Goal: Information Seeking & Learning: Learn about a topic

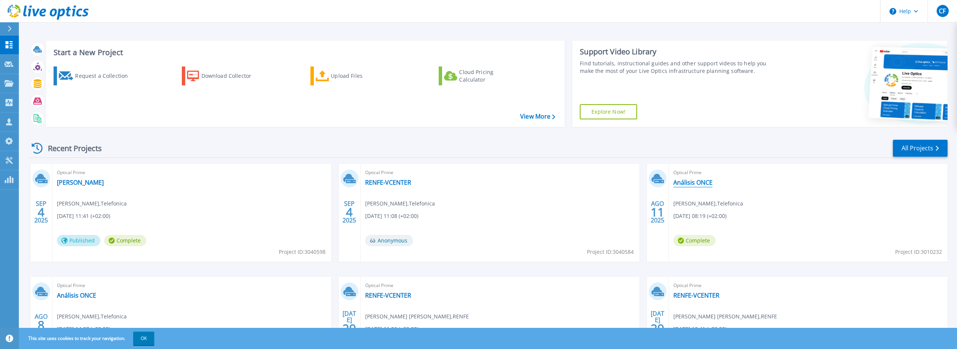
click at [689, 181] on link "Análisis ONCE" at bounding box center [692, 182] width 39 height 8
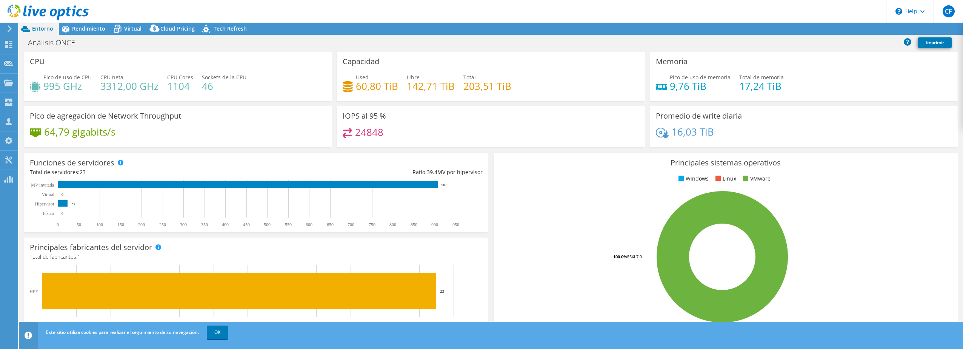
select select "EUFrankfurt"
select select "EUR"
click at [222, 331] on link "OK" at bounding box center [217, 332] width 21 height 14
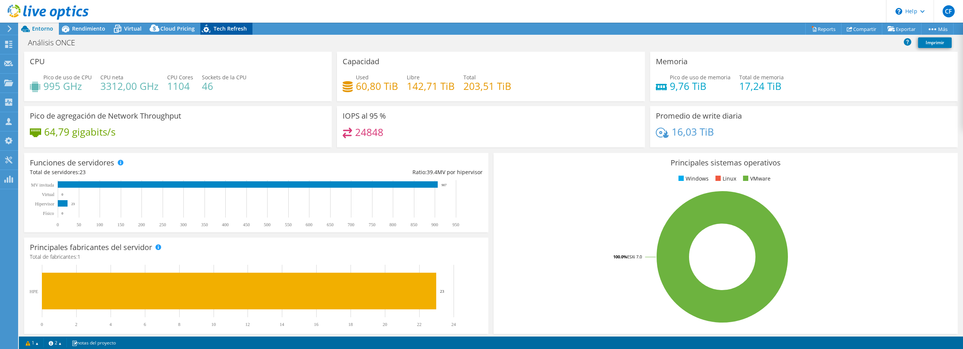
click at [222, 28] on span "Tech Refresh" at bounding box center [230, 28] width 33 height 7
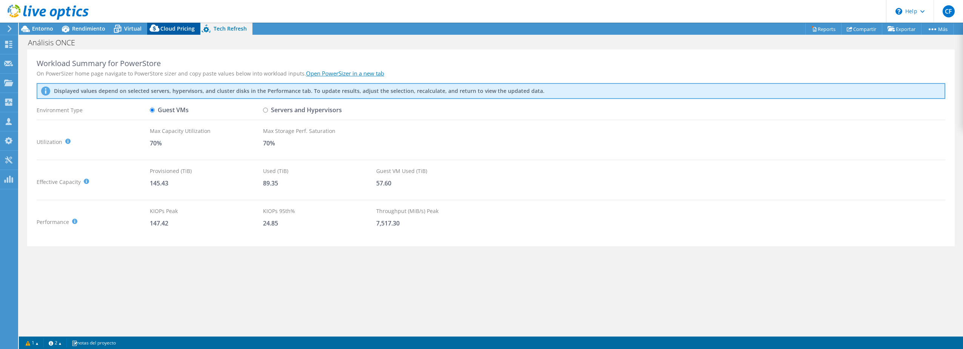
click at [167, 28] on span "Cloud Pricing" at bounding box center [177, 28] width 34 height 7
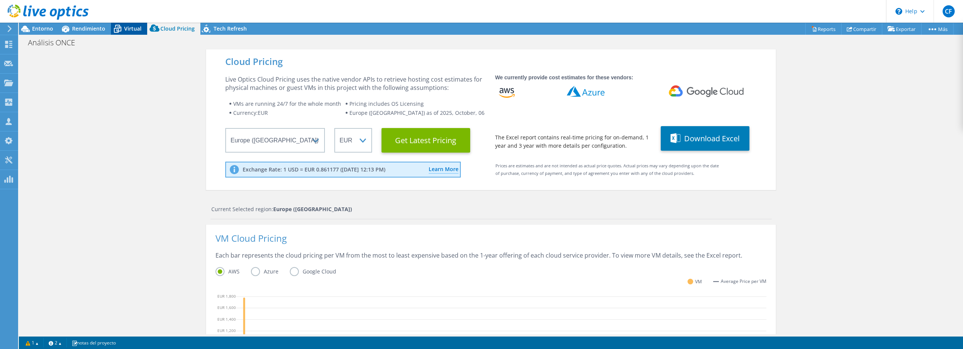
click at [129, 27] on span "Virtual" at bounding box center [132, 28] width 17 height 7
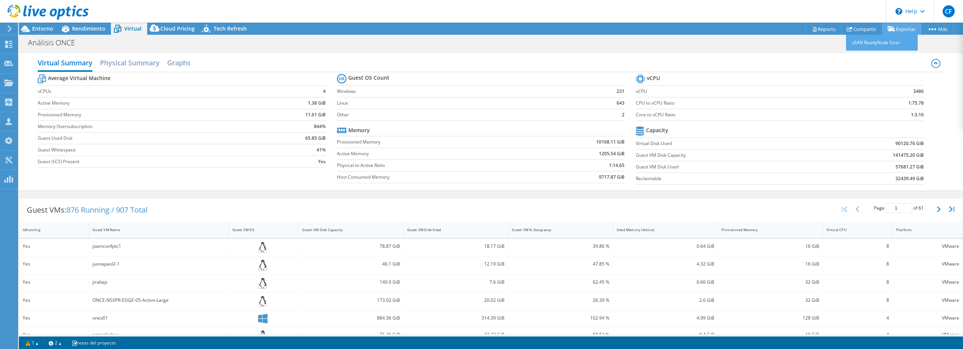
click at [901, 30] on link "Exportar" at bounding box center [902, 29] width 40 height 12
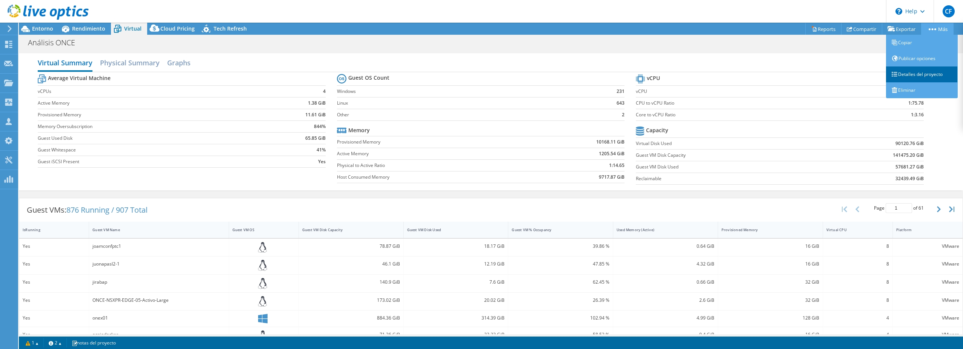
click at [906, 72] on link "Detalles del proyecto" at bounding box center [922, 74] width 72 height 16
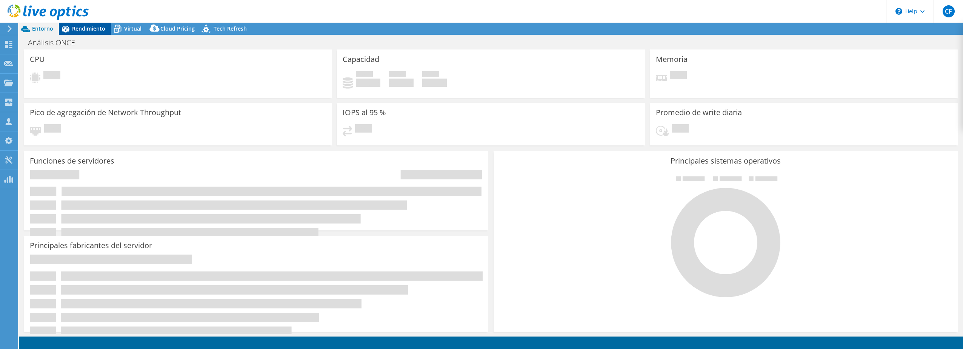
select select "EUFrankfurt"
select select "EUR"
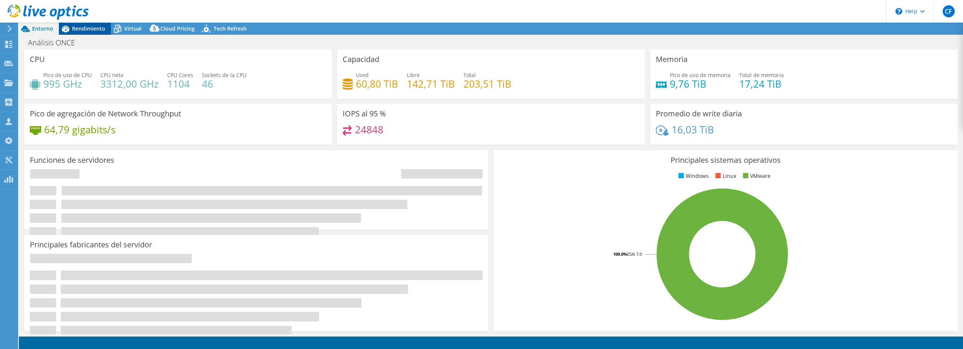
click at [80, 31] on span "Rendimiento" at bounding box center [88, 28] width 33 height 7
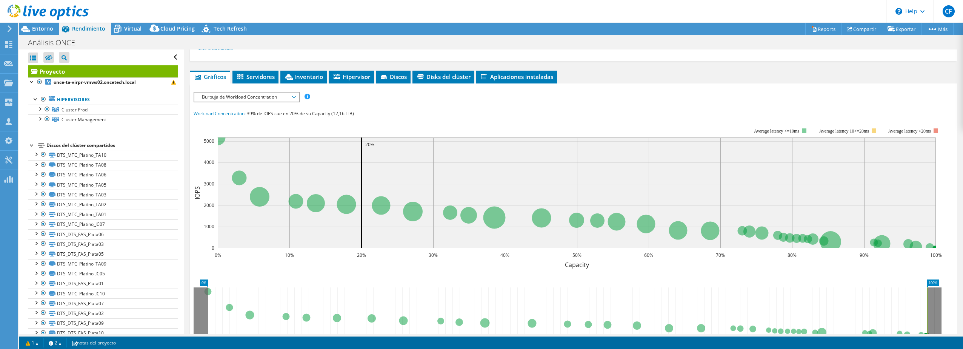
scroll to position [75, 0]
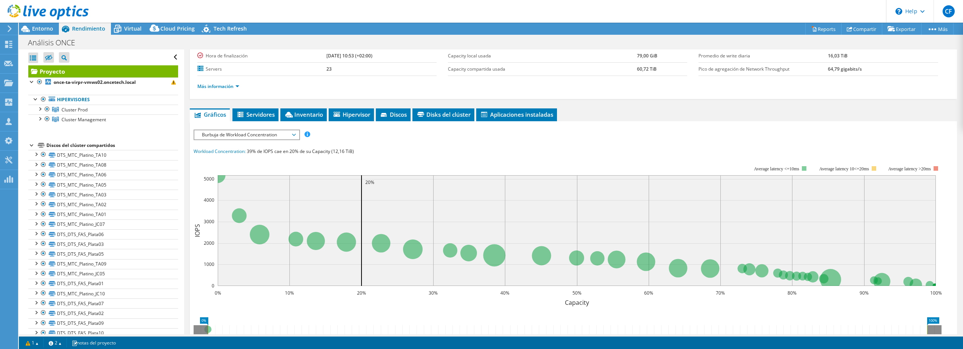
click at [295, 133] on span "Burbuja de Workload Concentration" at bounding box center [246, 134] width 97 height 9
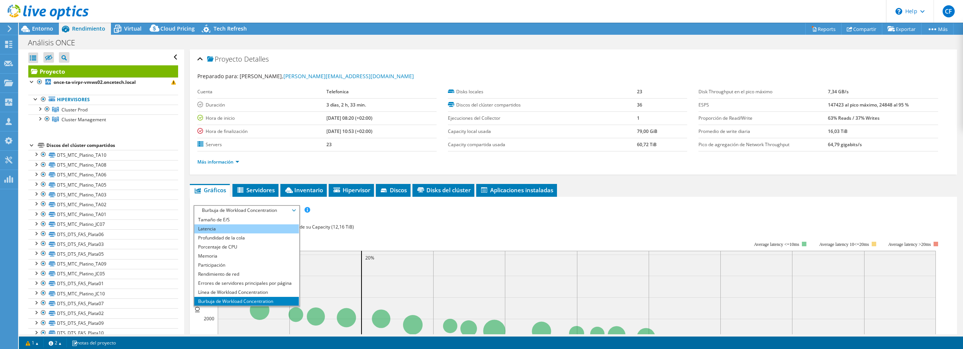
scroll to position [27, 0]
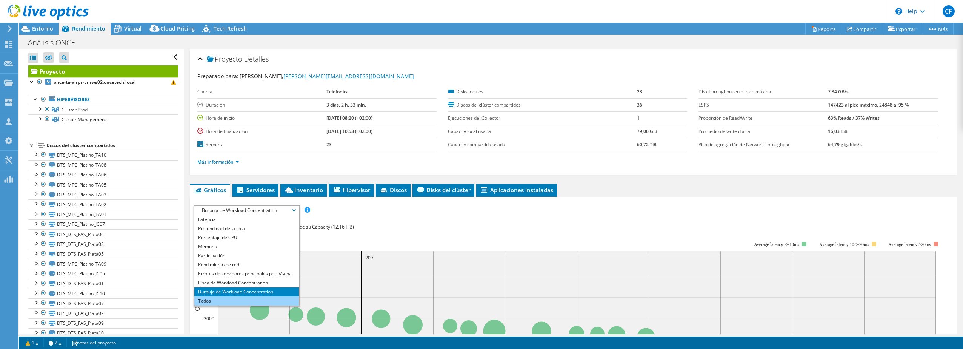
click at [221, 299] on li "Todos" at bounding box center [246, 300] width 105 height 9
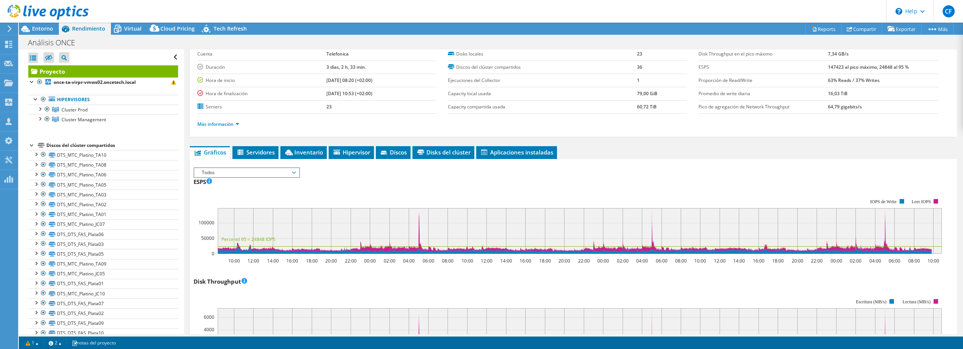
scroll to position [0, 0]
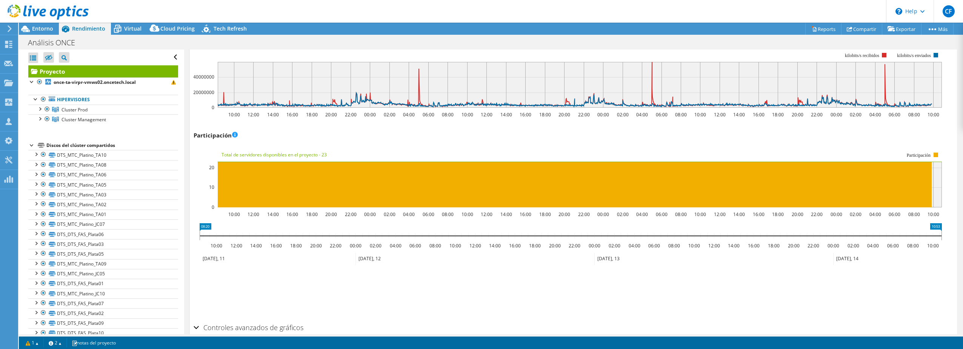
scroll to position [920, 0]
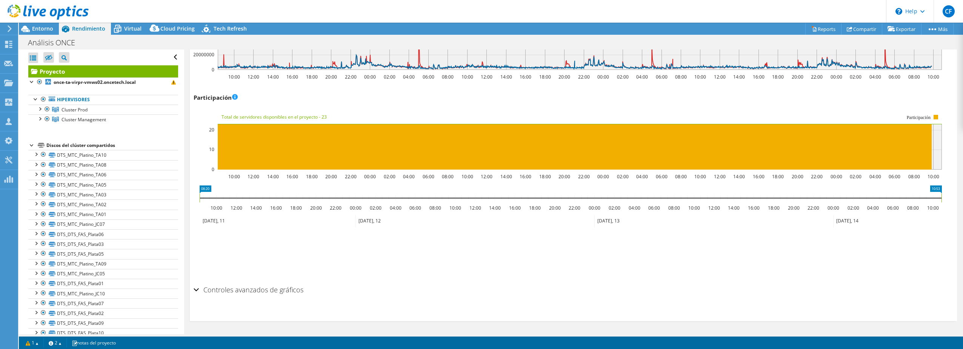
click at [196, 288] on div "Controles avanzados de gráficos" at bounding box center [573, 290] width 759 height 16
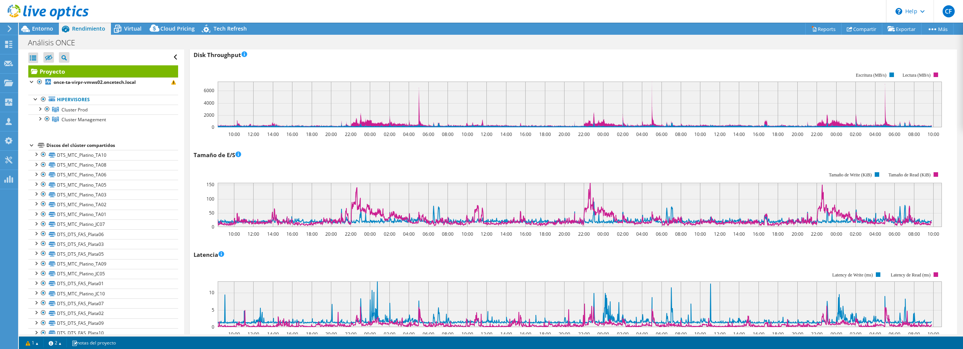
scroll to position [113, 0]
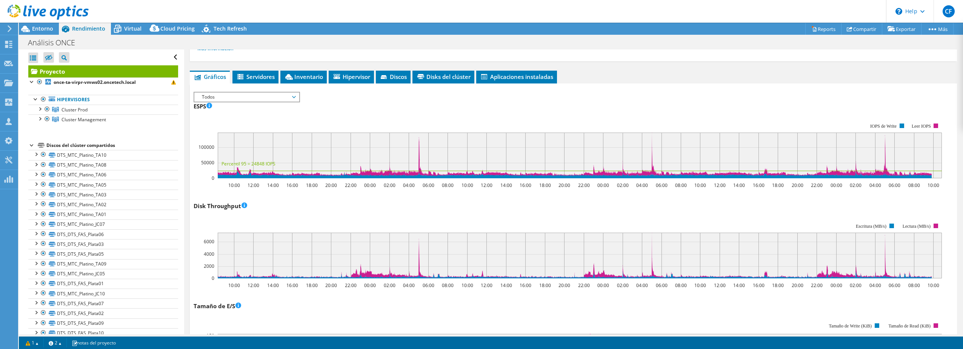
click at [295, 96] on span "Todos" at bounding box center [246, 96] width 97 height 9
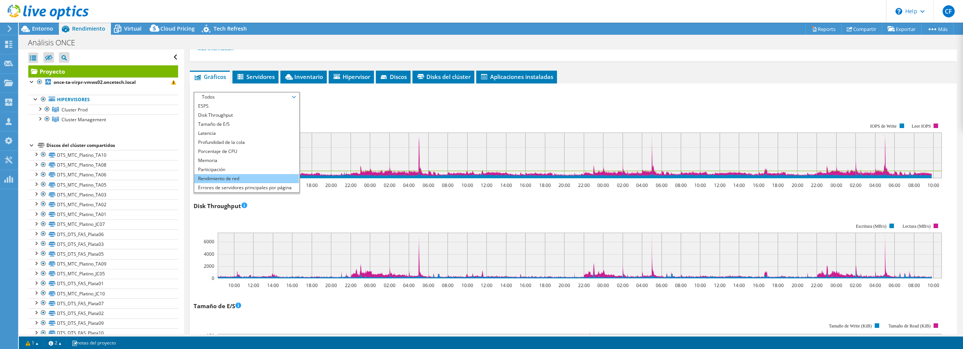
scroll to position [75, 0]
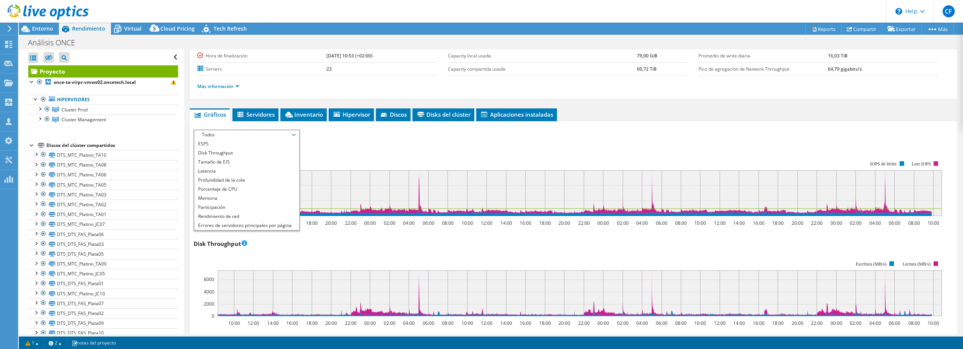
click at [340, 138] on div "ESPS ESPS Live Optics supervisa las operaciones de lectura y escritura en la ca…" at bounding box center [573, 182] width 759 height 89
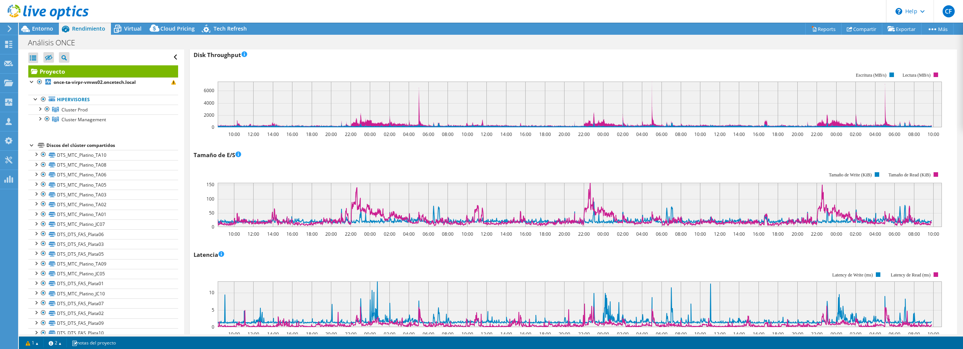
scroll to position [38, 0]
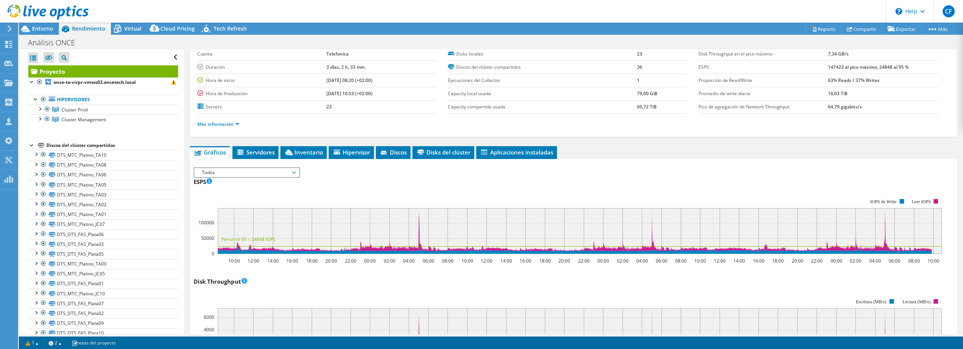
click at [269, 172] on span "Todos" at bounding box center [246, 172] width 97 height 9
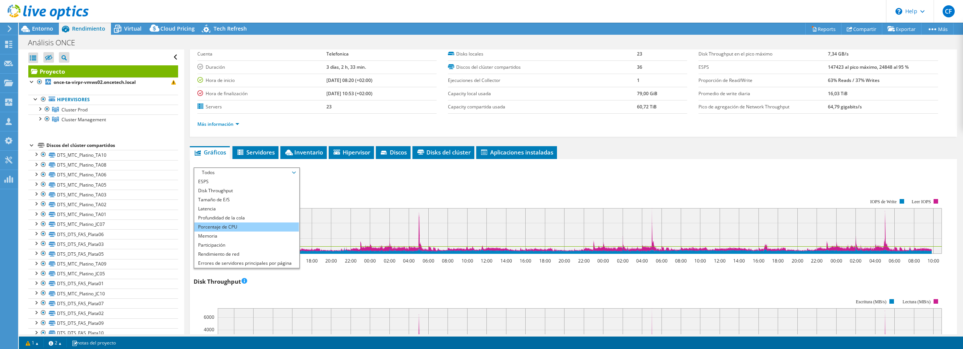
click at [228, 225] on li "Porcentaje de CPU" at bounding box center [246, 226] width 105 height 9
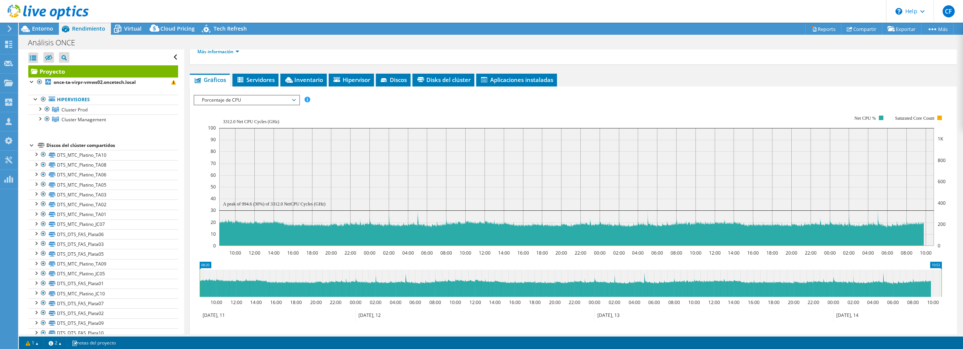
scroll to position [113, 0]
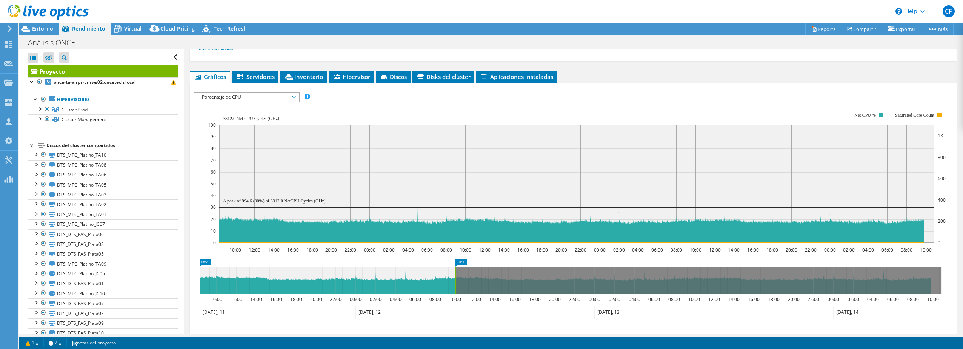
drag, startPoint x: 942, startPoint y: 281, endPoint x: 456, endPoint y: 267, distance: 486.2
click at [456, 267] on rect at bounding box center [455, 279] width 3 height 27
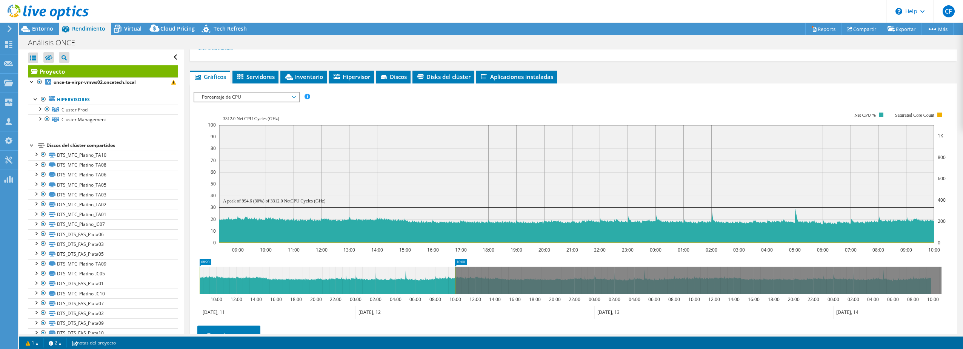
click at [198, 235] on icon "09:00 10:00 11:00 12:00 13:00 14:00 15:00 16:00 17:00 18:00 19:00 20:00 21:00 2…" at bounding box center [571, 177] width 754 height 151
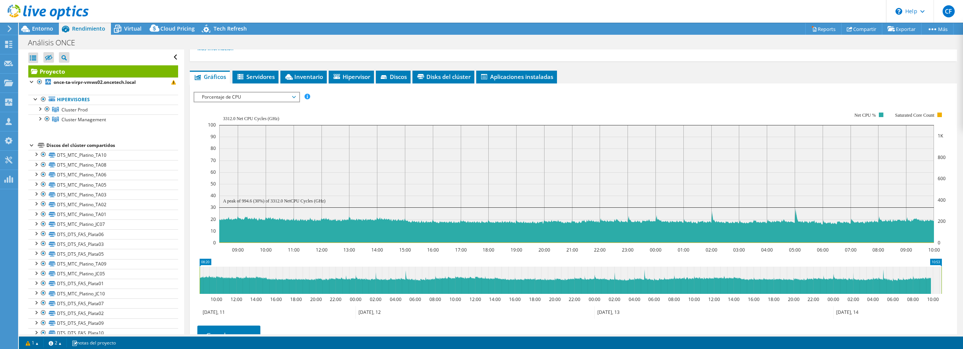
drag, startPoint x: 455, startPoint y: 276, endPoint x: 964, endPoint y: 289, distance: 508.8
click at [962, 289] on html "CF Asociado de canal Carlos Fernández [EMAIL_ADDRESS][PERSON_NAME][DOMAIN_NAME]…" at bounding box center [481, 174] width 963 height 349
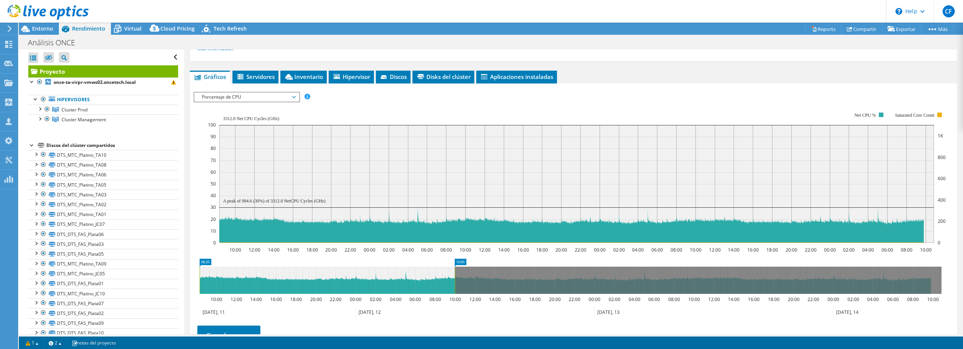
drag, startPoint x: 942, startPoint y: 280, endPoint x: 455, endPoint y: 282, distance: 486.7
click at [455, 282] on rect at bounding box center [454, 279] width 3 height 27
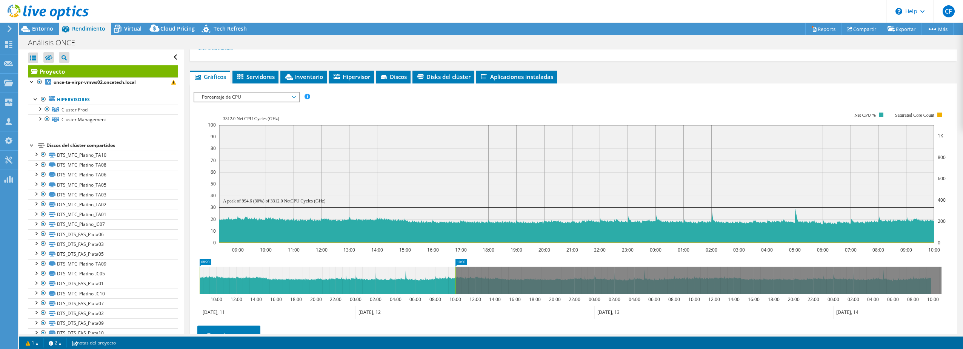
click at [455, 279] on rect at bounding box center [455, 279] width 3 height 27
click at [458, 276] on icon at bounding box center [571, 279] width 742 height 27
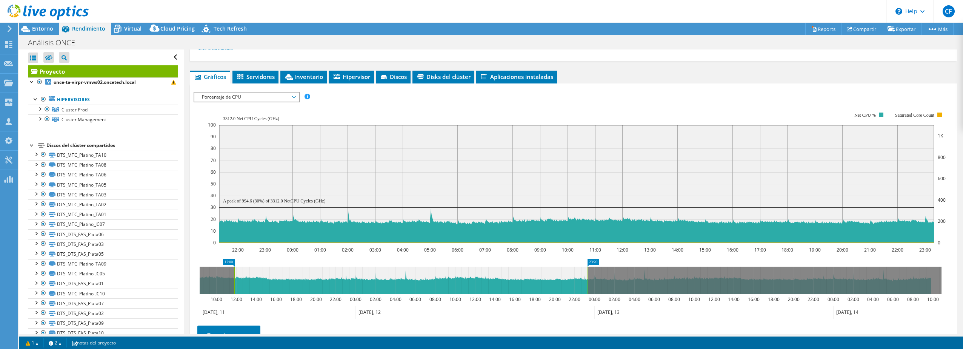
drag, startPoint x: 330, startPoint y: 274, endPoint x: 235, endPoint y: 272, distance: 94.7
click at [235, 272] on rect at bounding box center [234, 279] width 3 height 27
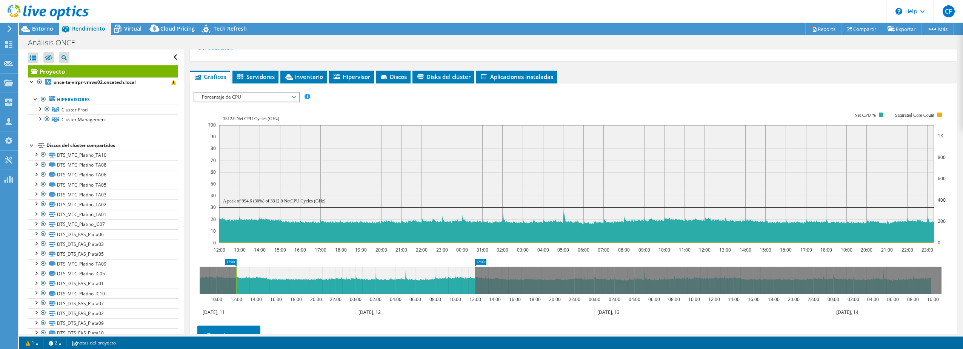
drag, startPoint x: 588, startPoint y: 277, endPoint x: 475, endPoint y: 277, distance: 112.8
click at [475, 277] on rect at bounding box center [474, 279] width 3 height 27
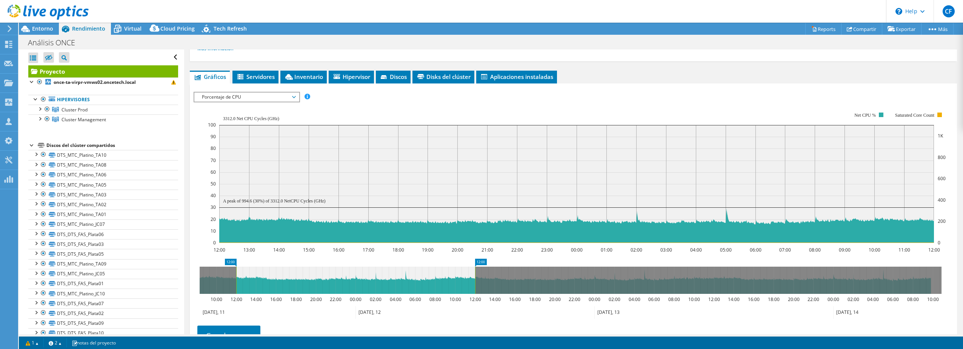
click at [194, 234] on icon "12:00 13:00 14:00 15:00 16:00 17:00 18:00 19:00 20:00 21:00 22:00 23:00 00:00 0…" at bounding box center [571, 177] width 754 height 151
click at [250, 199] on text "A peak of 994.6 (30%) of 3312.0 NetCPU Cycles (GHz)" at bounding box center [274, 200] width 103 height 5
drag, startPoint x: 933, startPoint y: 0, endPoint x: 272, endPoint y: 120, distance: 671.3
click at [279, 118] on text "3312.0 Net CPU Cycles (GHz)" at bounding box center [251, 118] width 56 height 5
drag, startPoint x: 234, startPoint y: 200, endPoint x: 261, endPoint y: 200, distance: 27.5
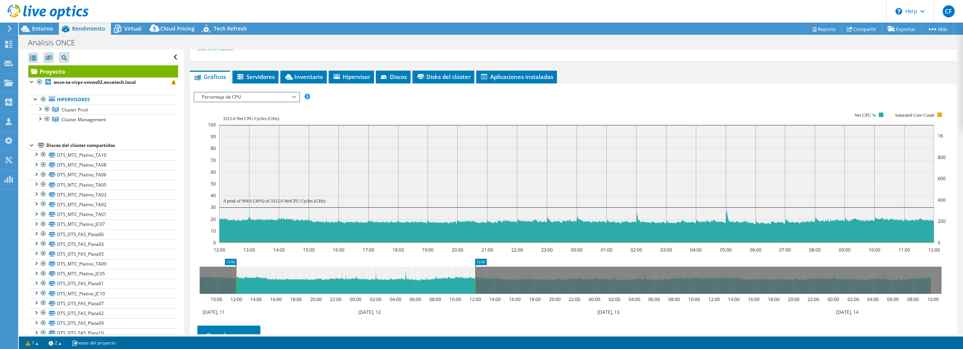
click at [261, 200] on text "A peak of 994.6 (30%) of 3312.0 NetCPU Cycles (GHz)" at bounding box center [274, 200] width 103 height 5
drag, startPoint x: 260, startPoint y: 117, endPoint x: 240, endPoint y: 120, distance: 20.5
click at [240, 120] on text "3312.0 Net CPU Cycles (GHz)" at bounding box center [251, 118] width 56 height 5
click at [75, 82] on b "once-ta-virpr-vmws02.oncetech.local" at bounding box center [95, 82] width 82 height 6
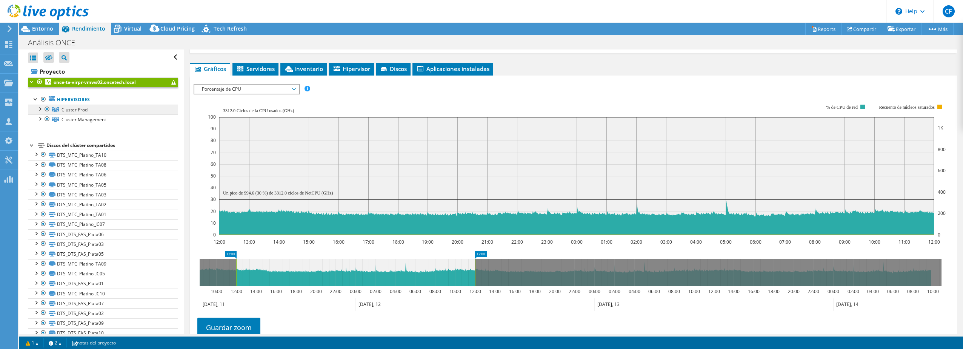
click at [72, 111] on span "Cluster Prod" at bounding box center [74, 109] width 26 height 6
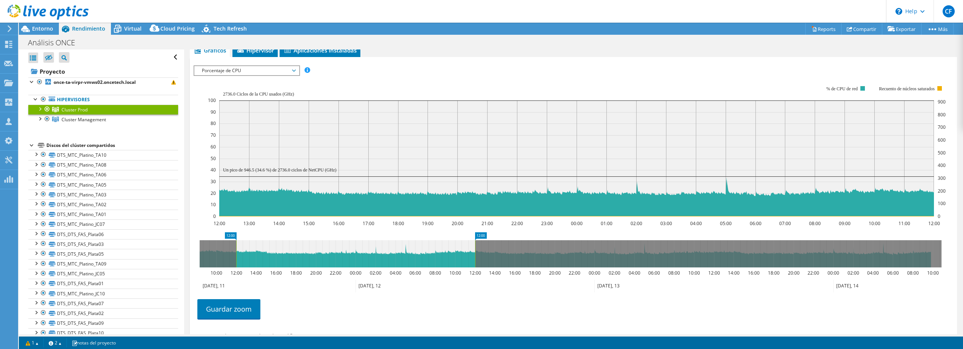
click at [281, 69] on span "Porcentaje de CPU" at bounding box center [246, 70] width 97 height 9
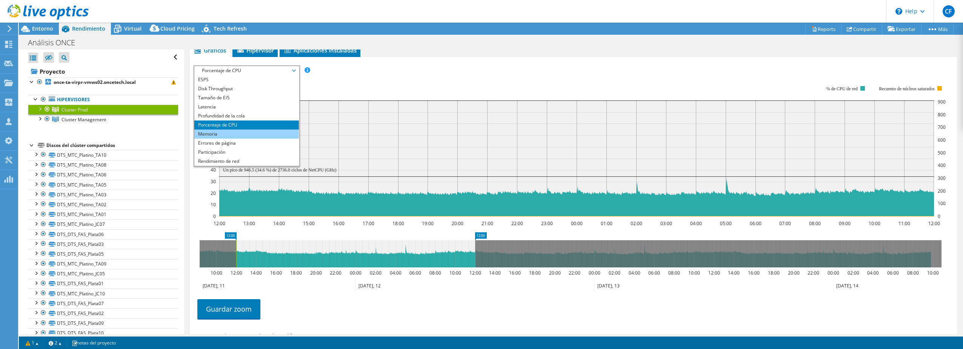
click at [224, 135] on li "Memoria" at bounding box center [246, 133] width 105 height 9
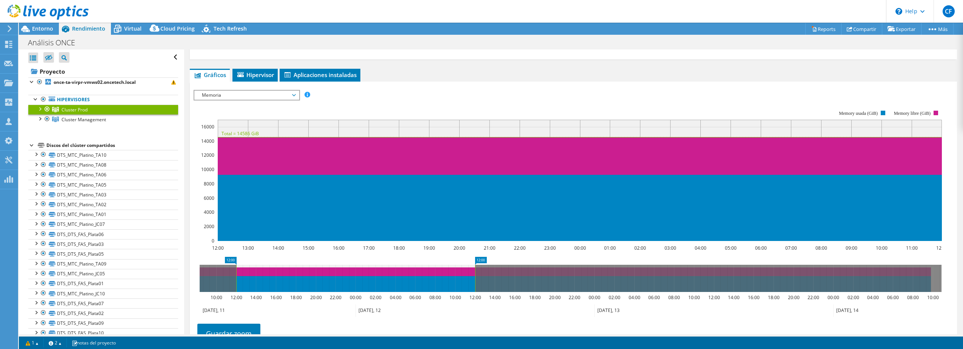
scroll to position [75, 0]
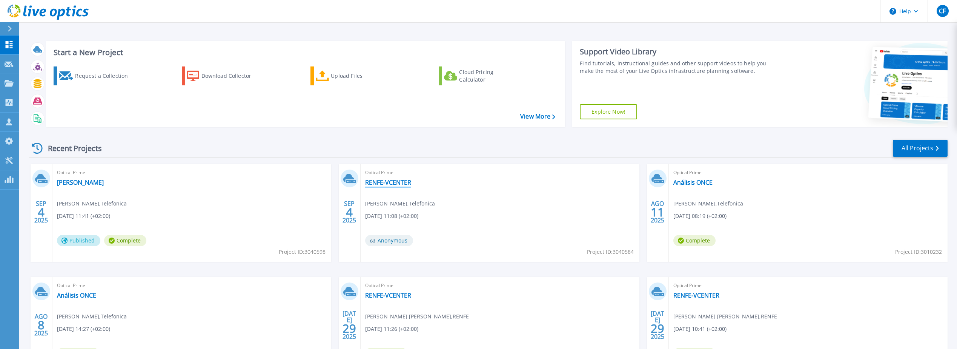
click at [384, 183] on link "RENFE-VCENTER" at bounding box center [388, 182] width 46 height 8
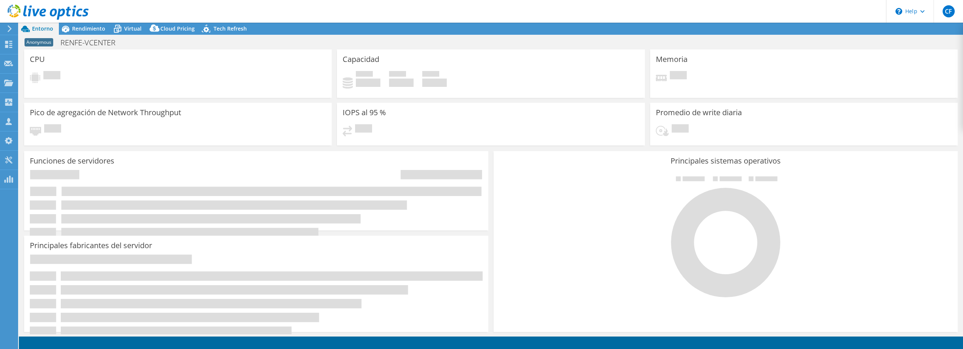
select select "USD"
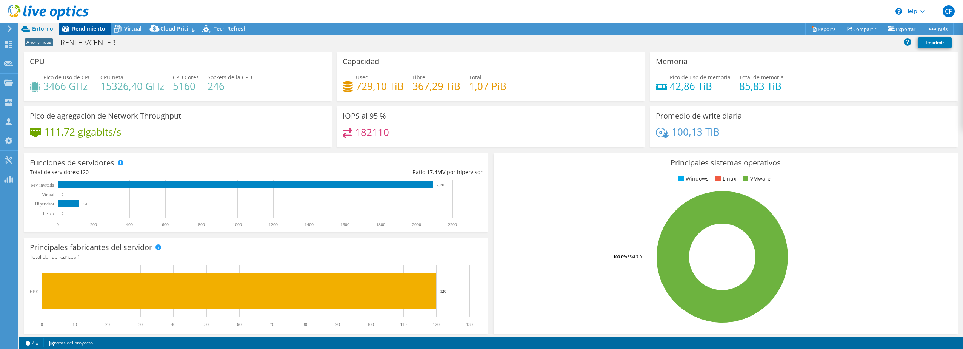
click at [95, 29] on span "Rendimiento" at bounding box center [88, 28] width 33 height 7
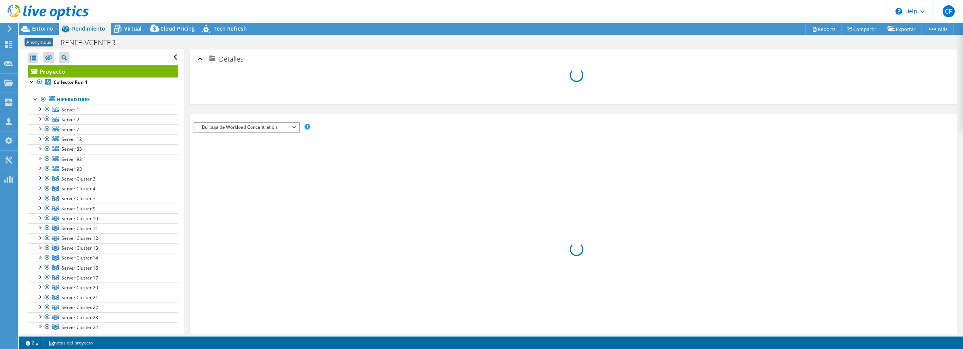
click at [270, 130] on div "ESPS Disk Throughput Tamaño de E/S Latencia Profundidad de la cola Porcentaje d…" at bounding box center [573, 283] width 759 height 338
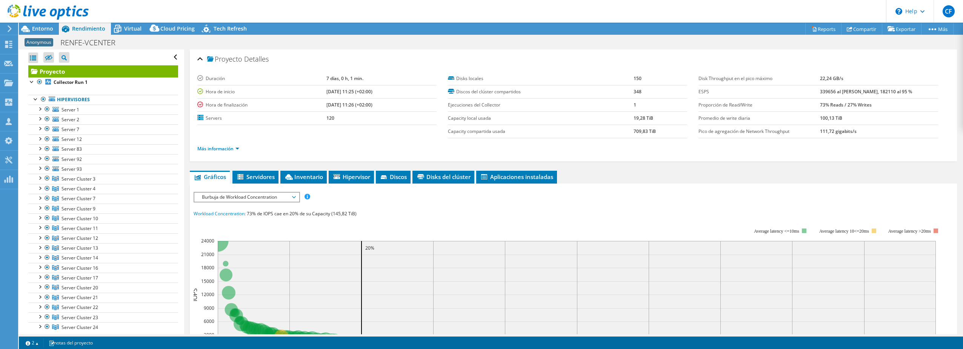
scroll to position [38, 0]
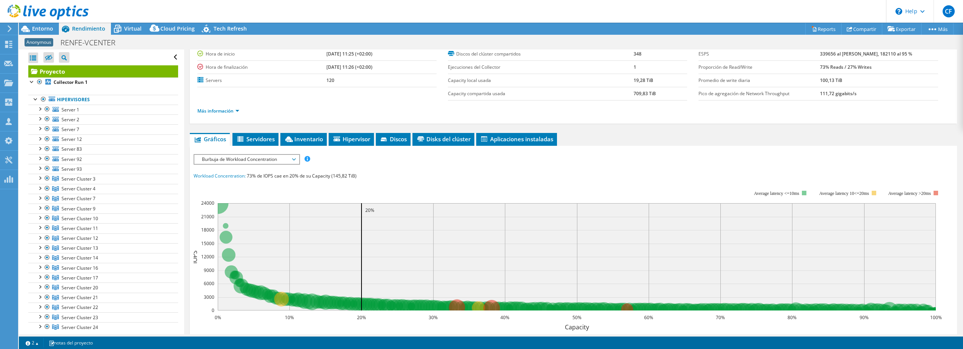
click at [284, 158] on span "Burbuja de Workload Concentration" at bounding box center [246, 159] width 97 height 9
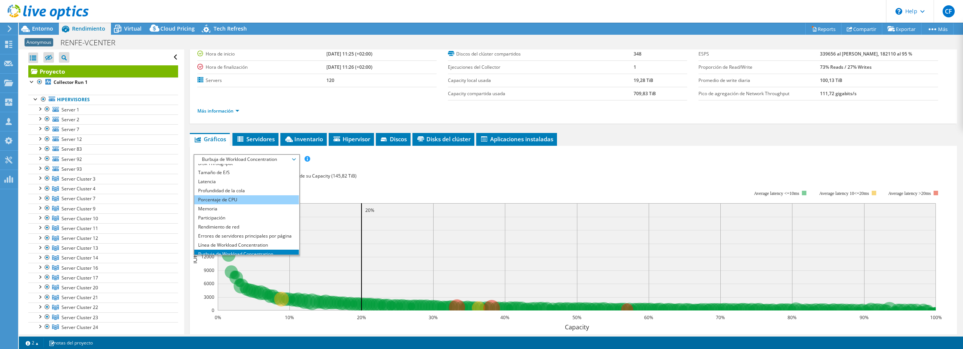
scroll to position [27, 0]
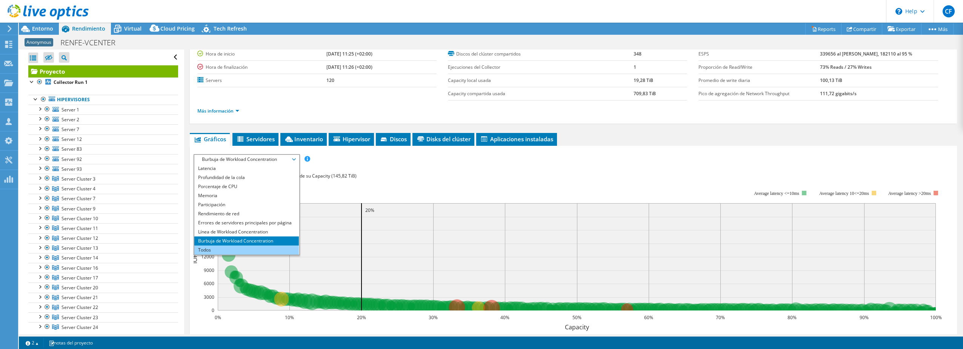
click at [203, 249] on li "Todos" at bounding box center [246, 249] width 105 height 9
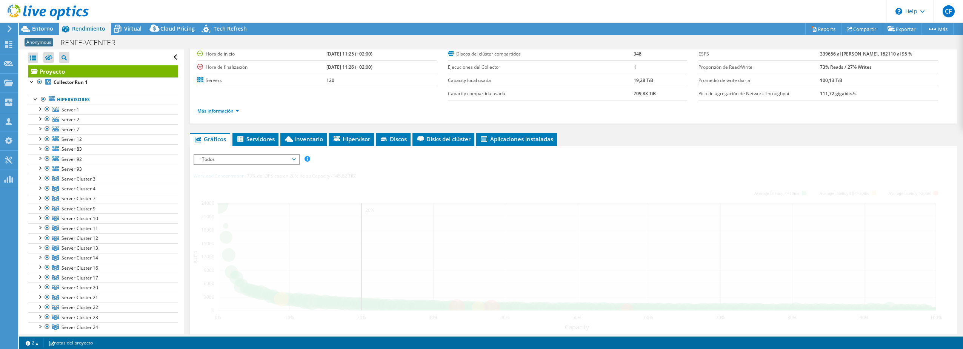
click at [188, 156] on div "Proyecto Detalles Duración 7 días, 0 h, 1 min. Hora de inicio 07/29/2025, 11:25…" at bounding box center [573, 248] width 778 height 473
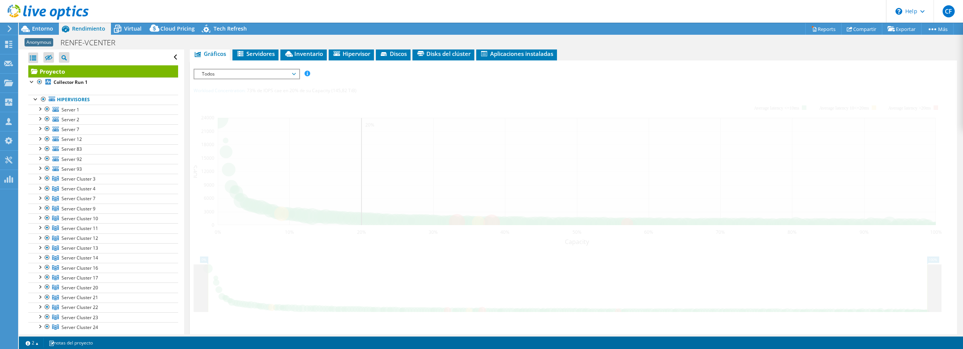
scroll to position [113, 0]
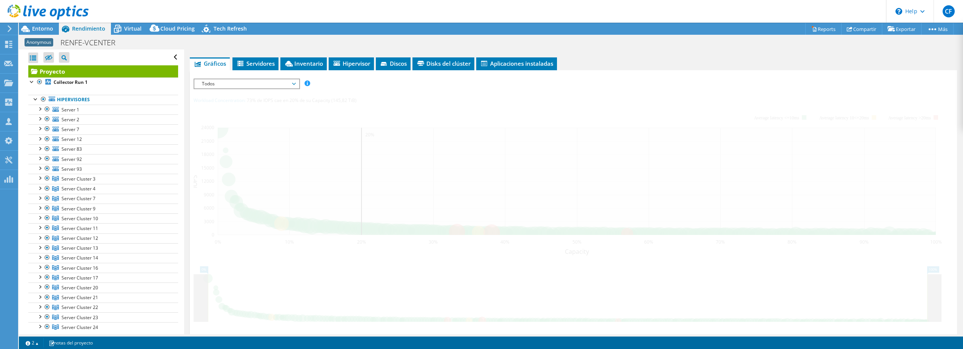
click at [599, 52] on div "Proyecto Detalles Duración 7 días, 0 h, 1 min. Hora de inicio 07/29/2025, 11:25…" at bounding box center [573, 172] width 778 height 473
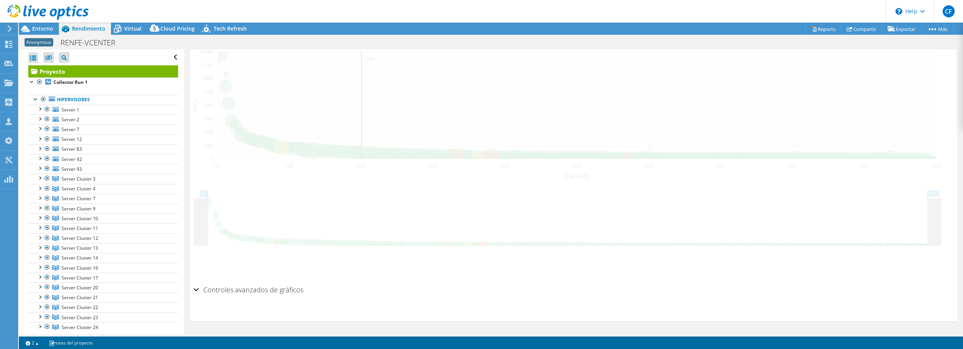
scroll to position [0, 0]
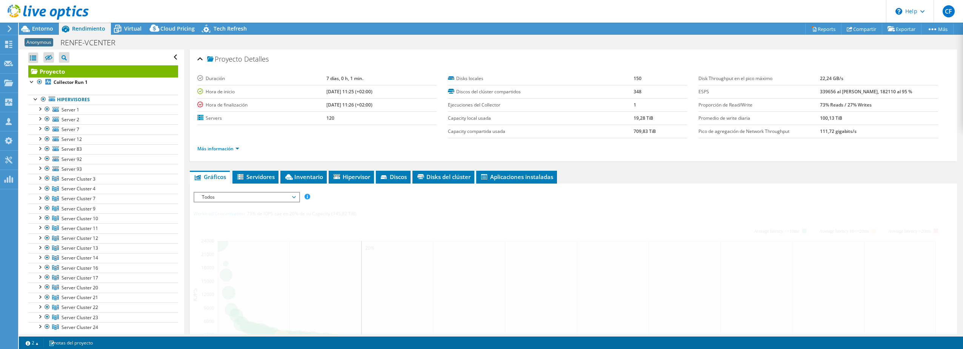
click at [294, 197] on span "Todos" at bounding box center [246, 196] width 97 height 9
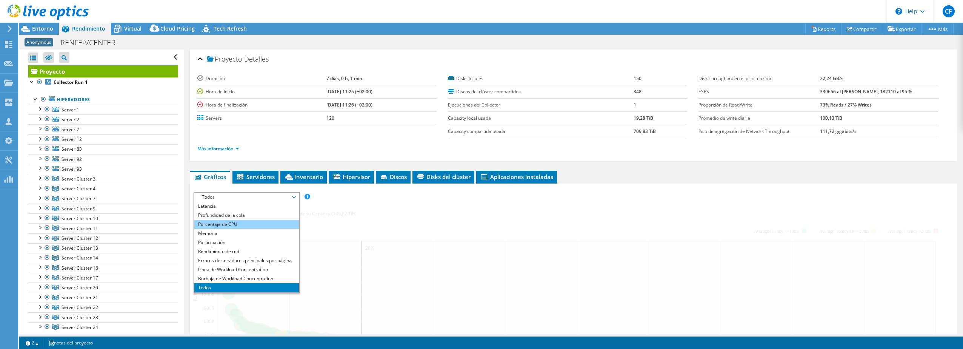
click at [236, 224] on li "Porcentaje de CPU" at bounding box center [246, 224] width 105 height 9
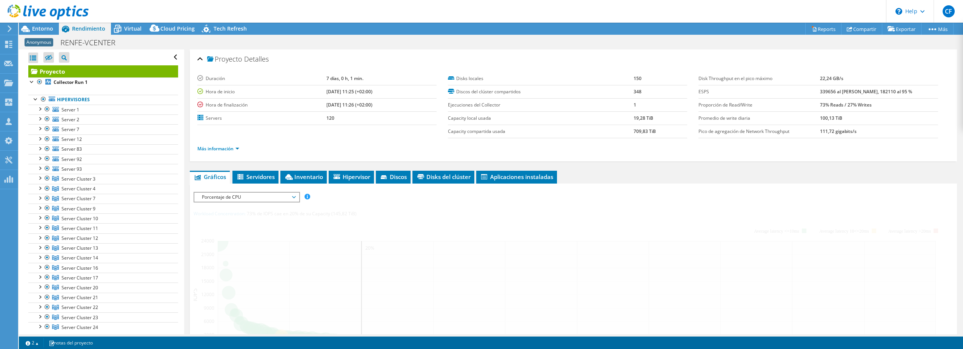
click at [236, 224] on div at bounding box center [573, 331] width 759 height 279
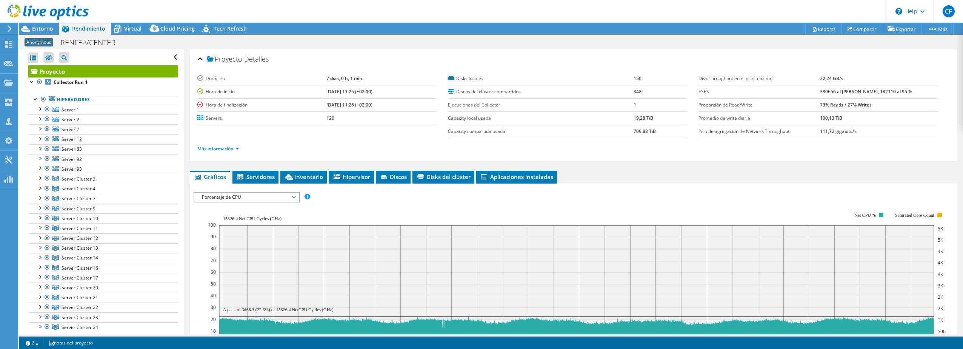
click at [298, 197] on span "Porcentaje de CPU" at bounding box center [246, 196] width 105 height 9
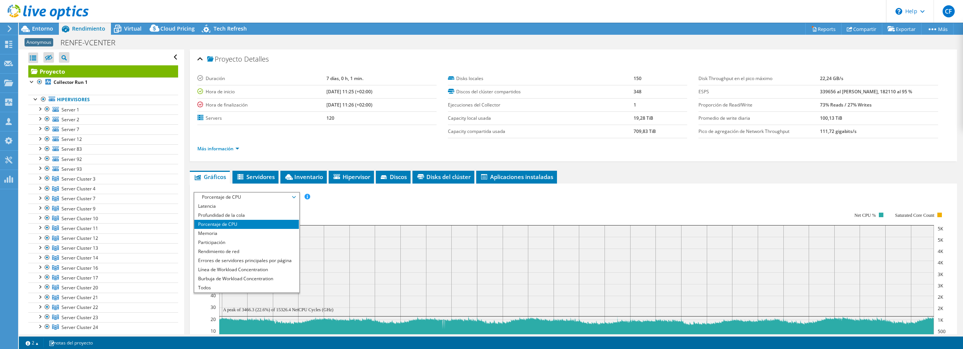
scroll to position [38, 0]
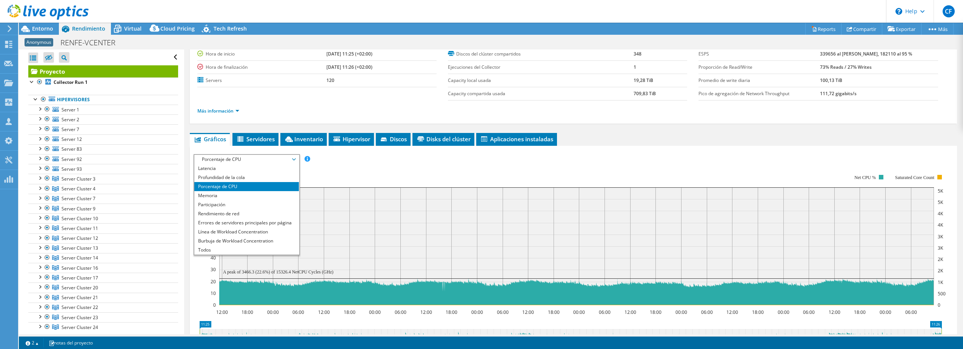
click at [404, 205] on rect at bounding box center [576, 246] width 715 height 118
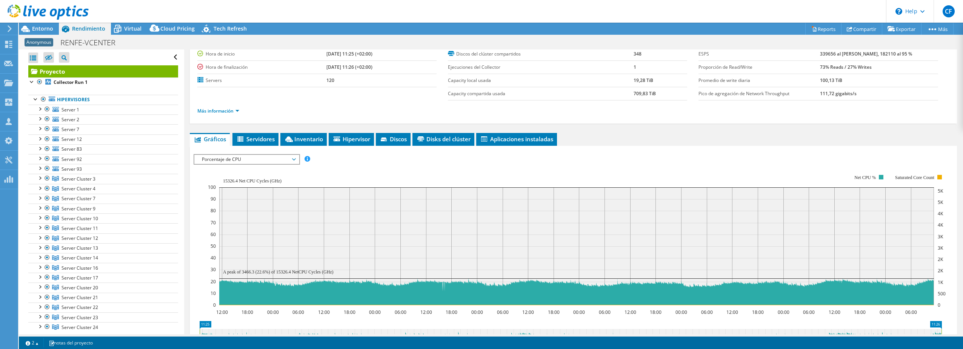
click at [295, 158] on span "Porcentaje de CPU" at bounding box center [246, 159] width 97 height 9
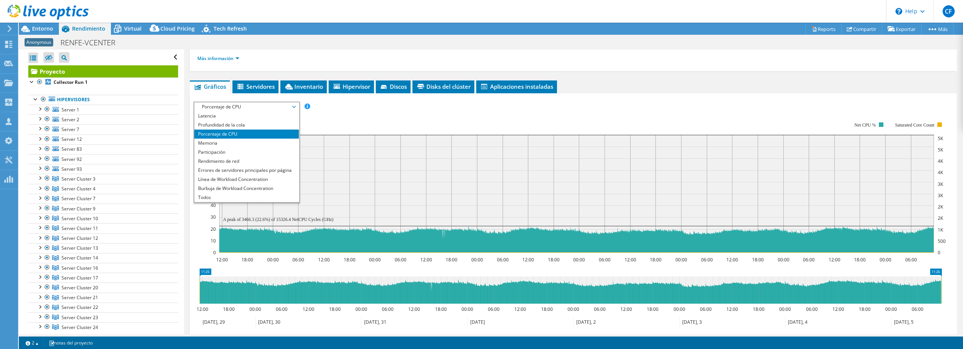
scroll to position [113, 0]
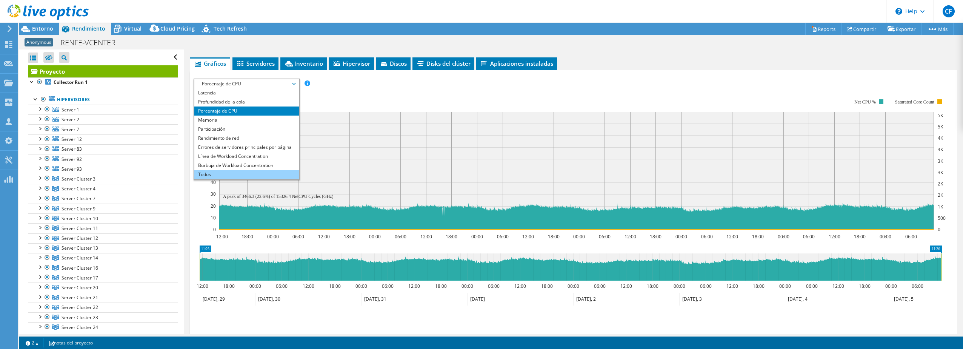
click at [211, 174] on li "Todos" at bounding box center [246, 174] width 105 height 9
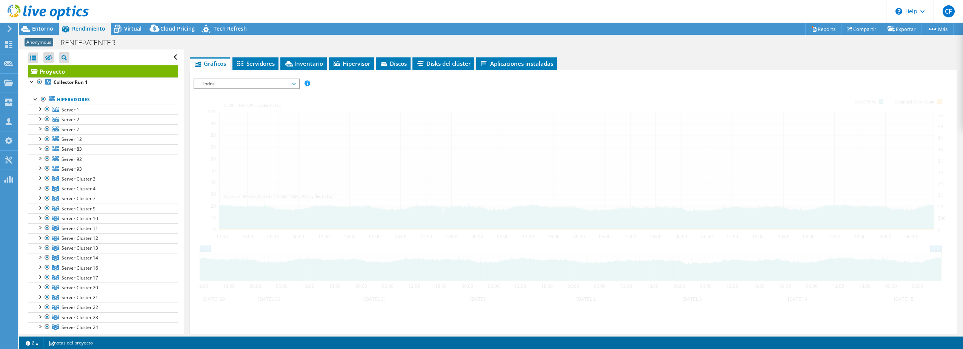
click at [202, 211] on div at bounding box center [573, 209] width 759 height 263
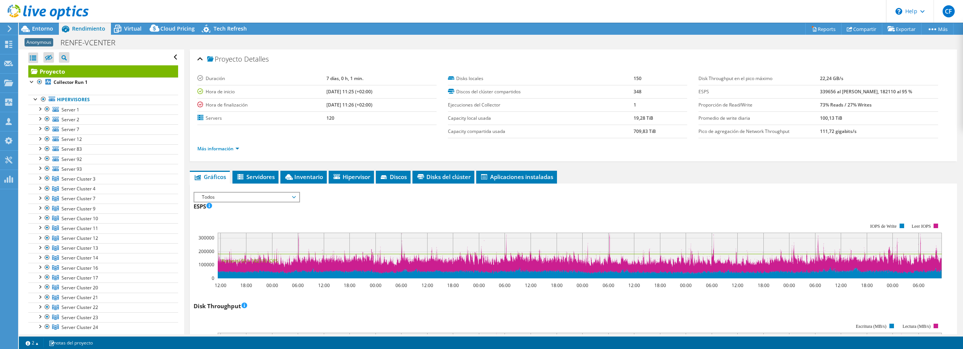
select select "USD"
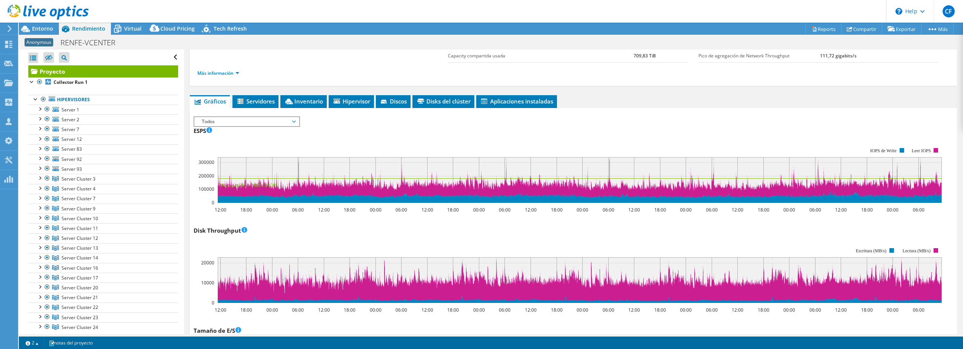
click at [296, 122] on icon at bounding box center [294, 121] width 4 height 2
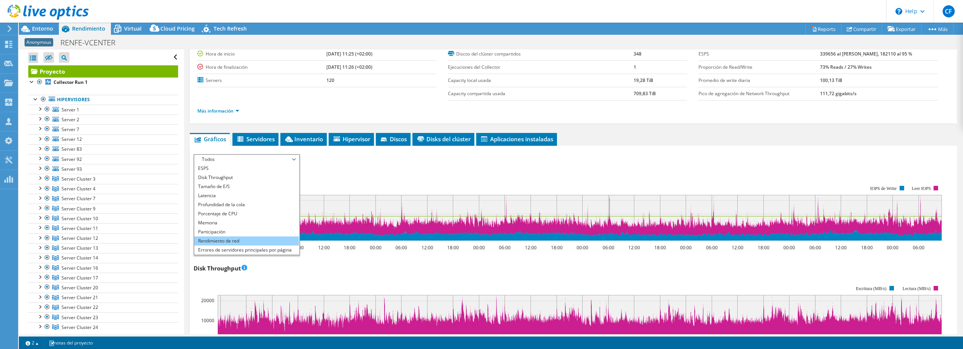
scroll to position [0, 0]
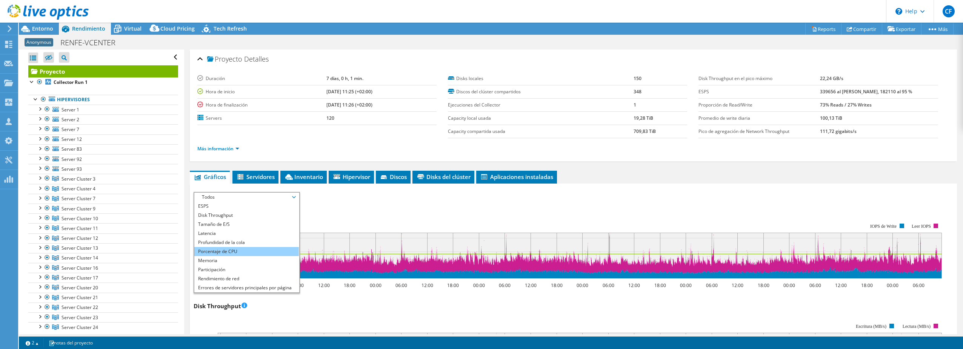
click at [232, 251] on li "Porcentaje de CPU" at bounding box center [246, 251] width 105 height 9
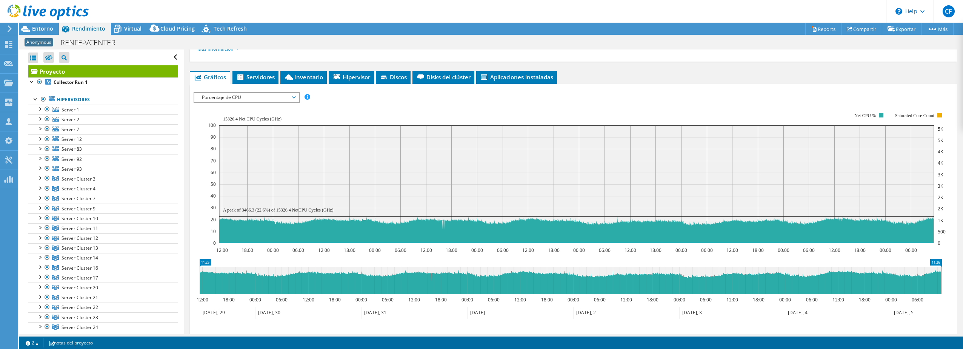
scroll to position [98, 0]
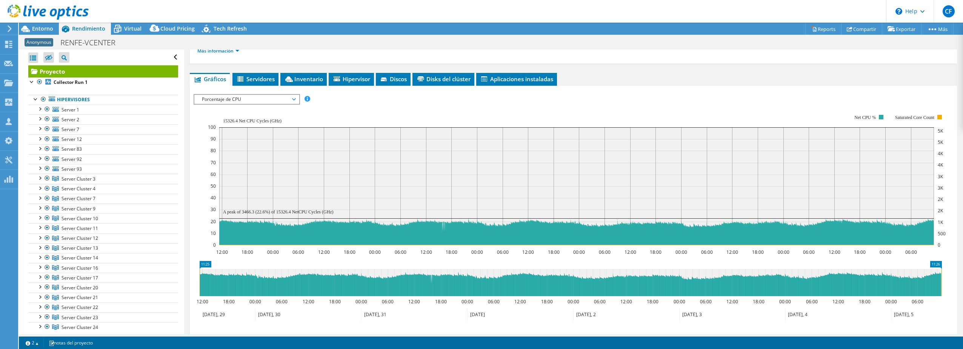
click at [199, 204] on icon "12:00 18:00 00:00 06:00 12:00 18:00 00:00 06:00 12:00 18:00 00:00 06:00 12:00 1…" at bounding box center [571, 179] width 754 height 151
click at [872, 172] on rect at bounding box center [576, 186] width 715 height 118
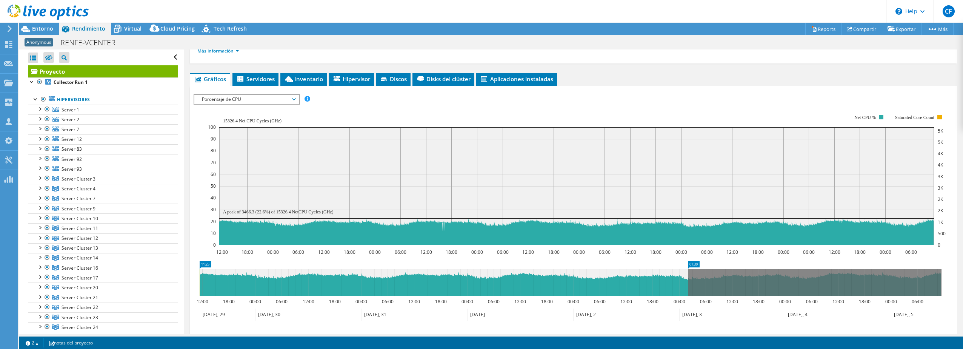
drag, startPoint x: 941, startPoint y: 282, endPoint x: 688, endPoint y: 288, distance: 253.6
click at [688, 288] on rect at bounding box center [687, 282] width 3 height 27
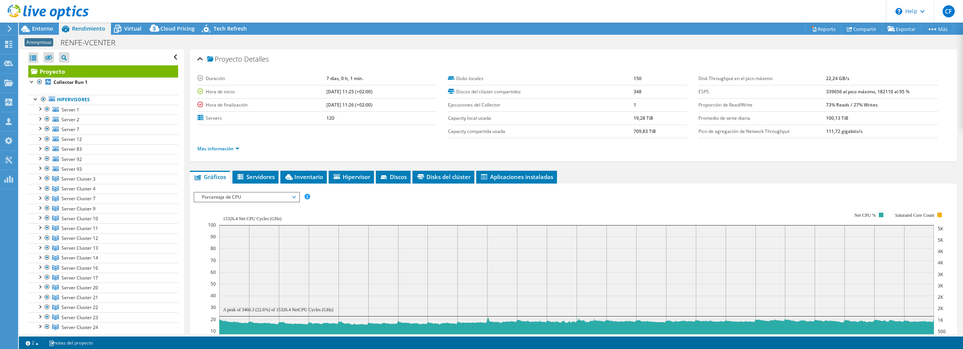
select select "USD"
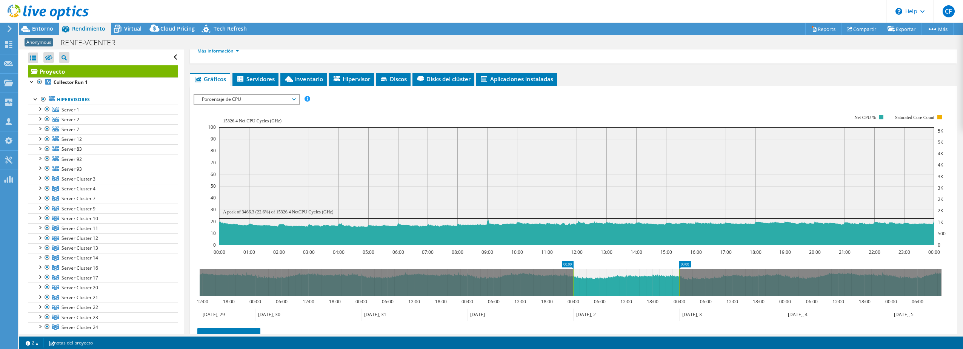
click at [296, 98] on icon at bounding box center [294, 99] width 4 height 2
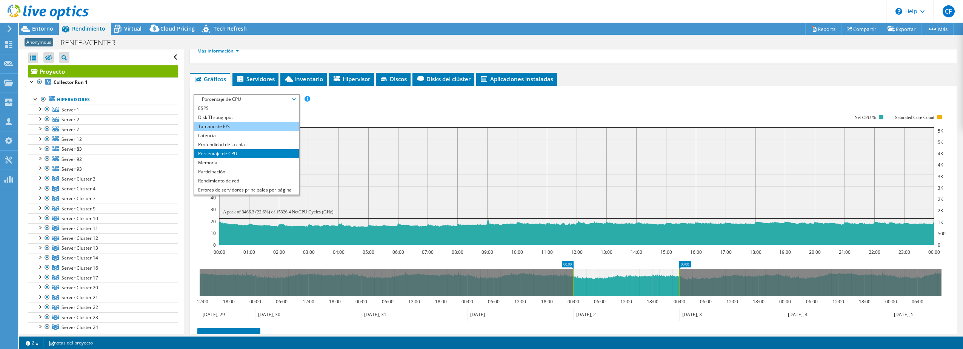
click at [231, 125] on li "Tamaño de E/S" at bounding box center [246, 126] width 105 height 9
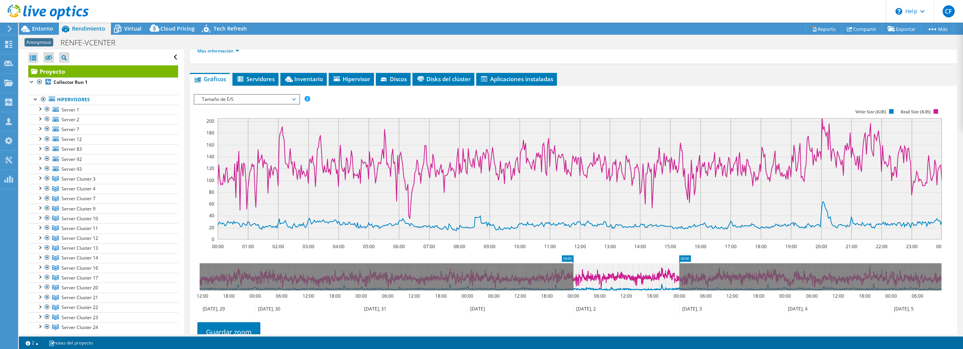
click at [295, 96] on span "Tamaño de E/S" at bounding box center [246, 99] width 97 height 9
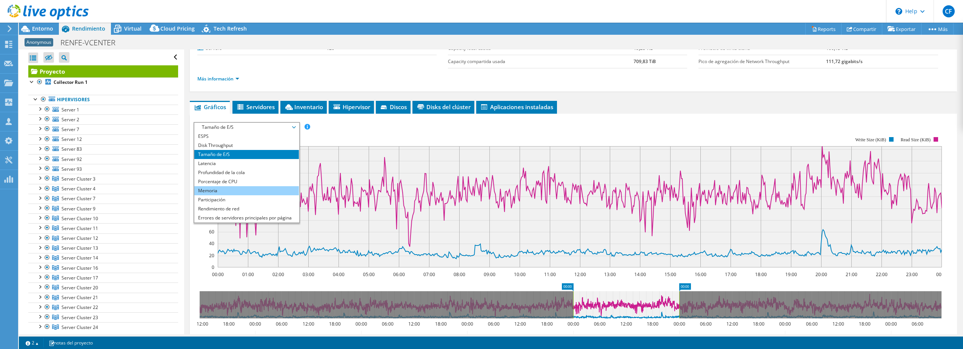
scroll to position [60, 0]
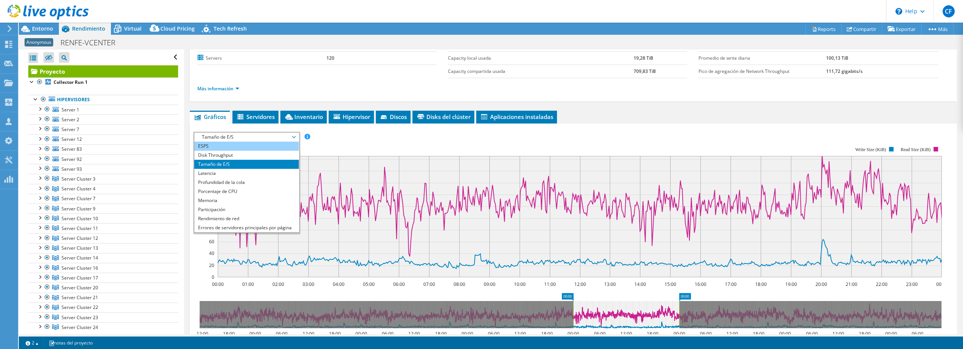
click at [208, 145] on li "ESPS" at bounding box center [246, 145] width 105 height 9
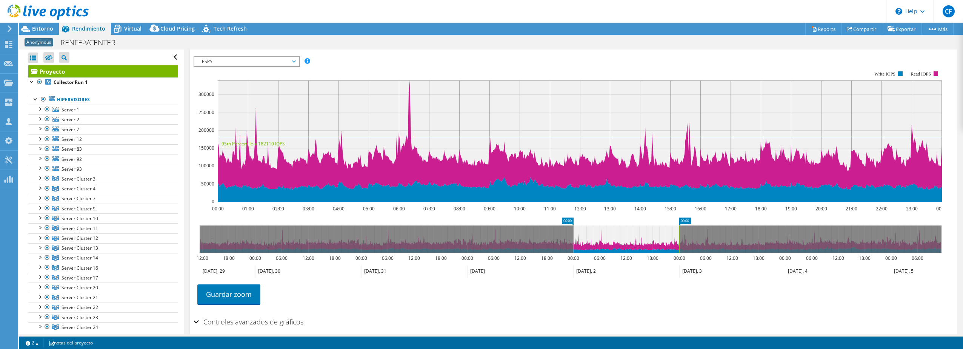
scroll to position [168, 0]
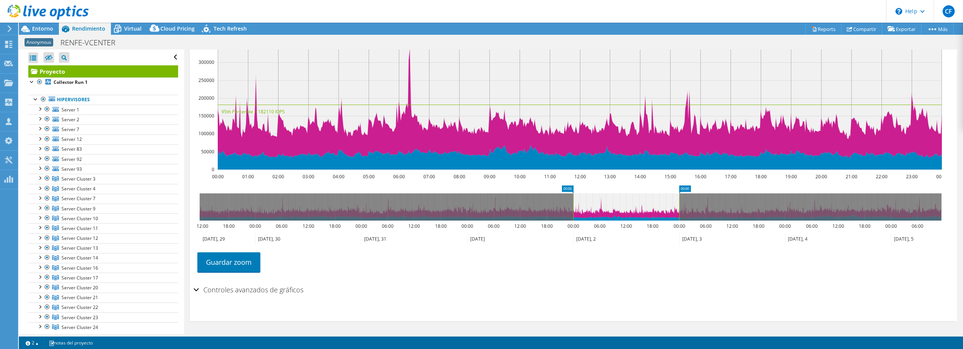
click at [569, 280] on div "ESPS Disk Throughput Tamaño de E/S Latencia Profundidad de la cola Porcentaje d…" at bounding box center [573, 153] width 759 height 258
drag, startPoint x: 31, startPoint y: 83, endPoint x: 8, endPoint y: 82, distance: 22.7
click at [8, 82] on use at bounding box center [8, 82] width 9 height 6
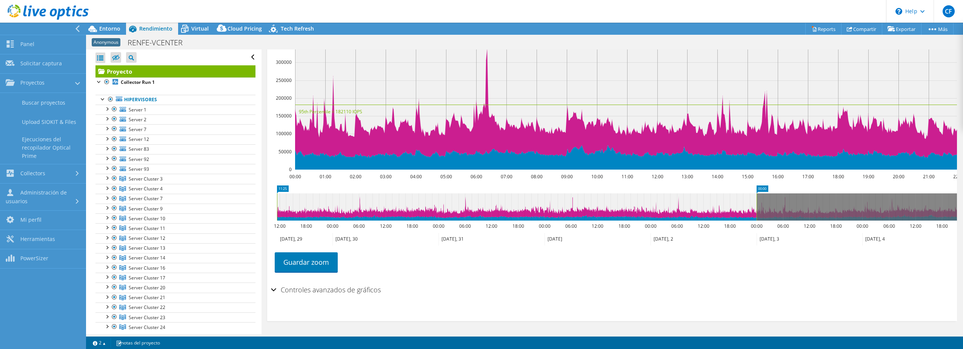
drag, startPoint x: 651, startPoint y: 201, endPoint x: 269, endPoint y: 201, distance: 381.4
click at [269, 201] on section "ESPS Disk Throughput Tamaño de E/S Latencia Profundidad de la cola Porcentaje d…" at bounding box center [612, 168] width 690 height 305
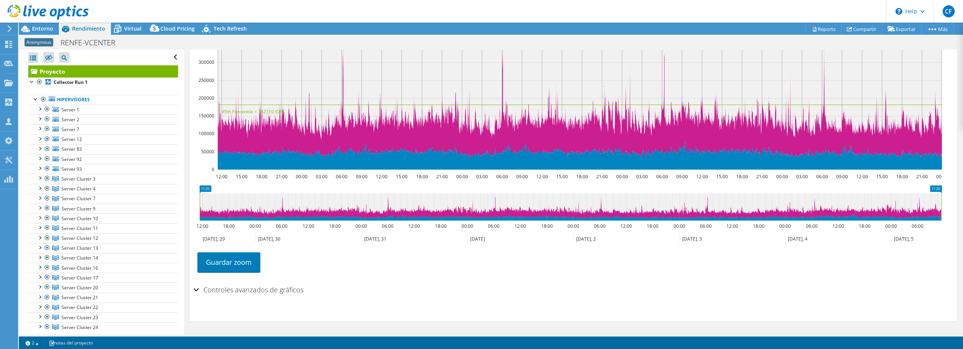
drag, startPoint x: 679, startPoint y: 204, endPoint x: 964, endPoint y: 208, distance: 284.9
click at [962, 208] on html "CF Asociado de canal Carlos Fernández carlos.fernandezaltamirano@telefonica.com…" at bounding box center [481, 174] width 963 height 349
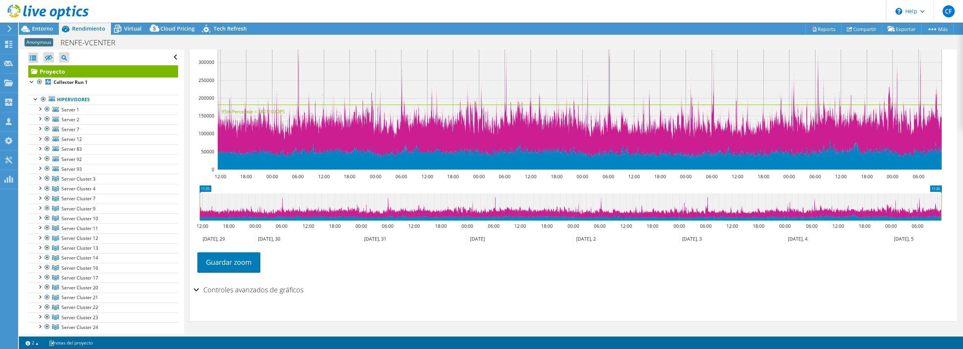
click at [831, 280] on div "ESPS Disk Throughput Tamaño de E/S Latencia Profundidad de la cola Porcentaje d…" at bounding box center [573, 153] width 759 height 258
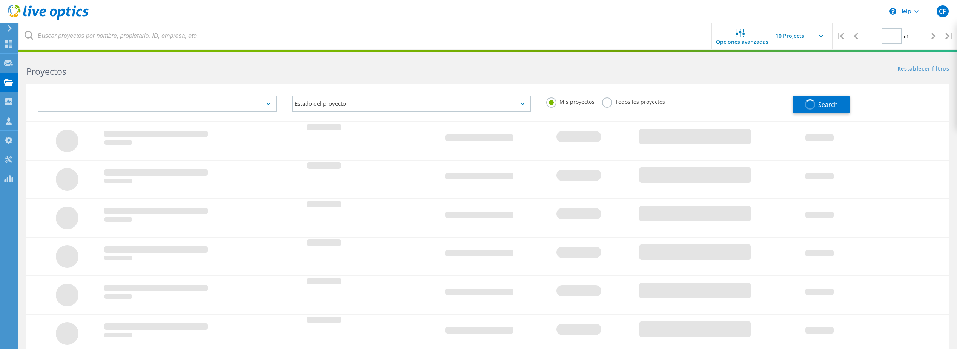
type input "1"
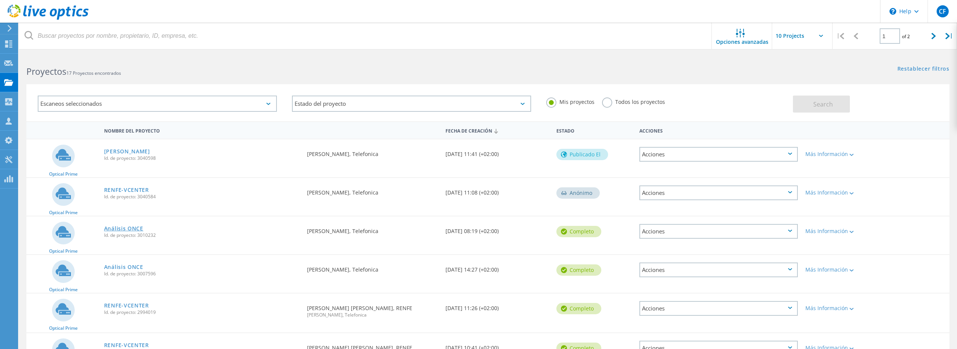
click at [120, 228] on link "Análisis ONCE" at bounding box center [123, 228] width 39 height 5
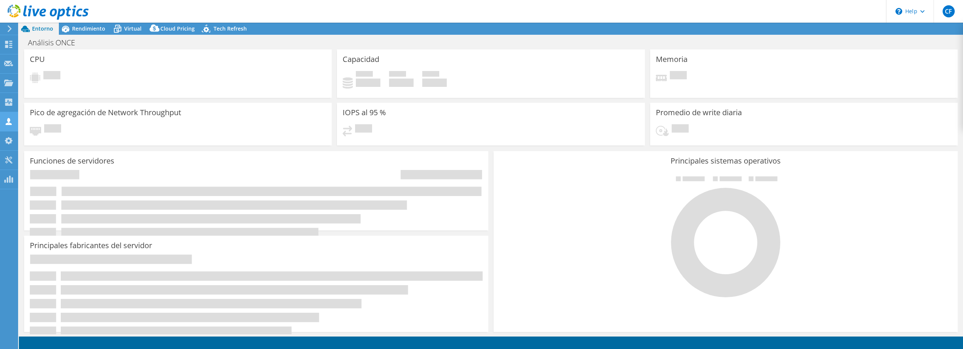
select select "EUFrankfurt"
select select "EUR"
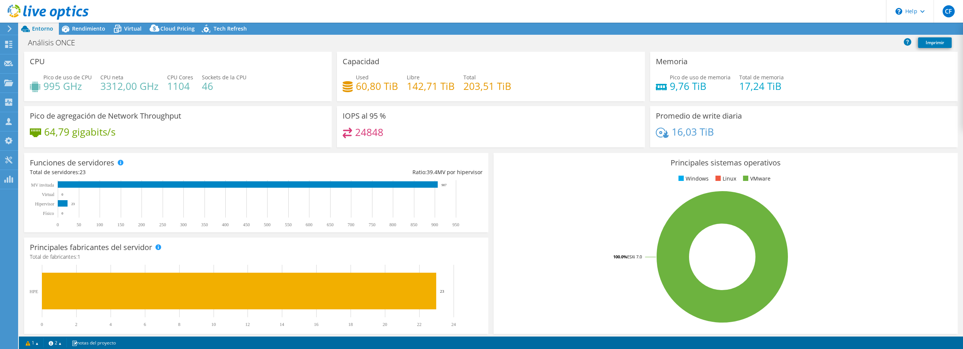
click at [88, 24] on div at bounding box center [44, 12] width 89 height 25
click at [83, 29] on span "Rendimiento" at bounding box center [88, 28] width 33 height 7
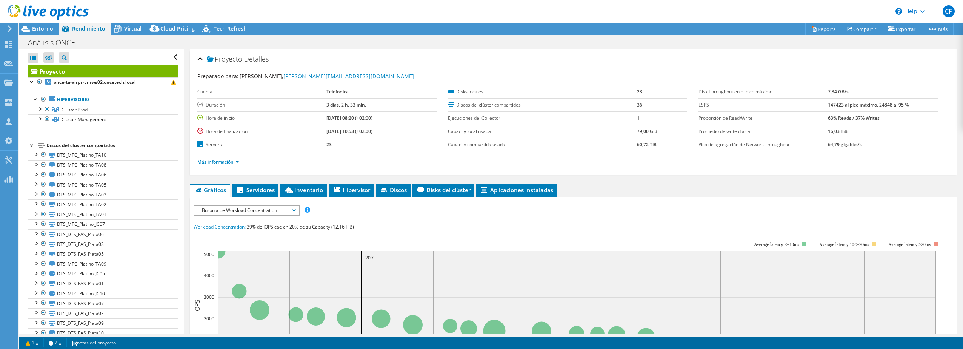
click at [294, 210] on span "Burbuja de Workload Concentration" at bounding box center [246, 210] width 97 height 9
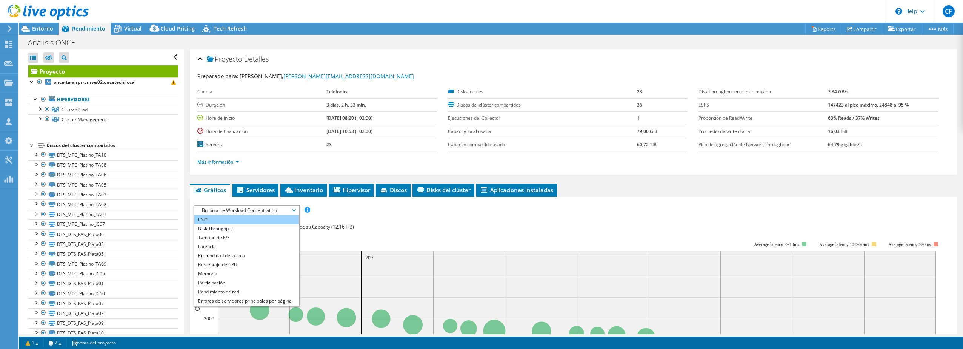
click at [214, 217] on li "ESPS" at bounding box center [246, 219] width 105 height 9
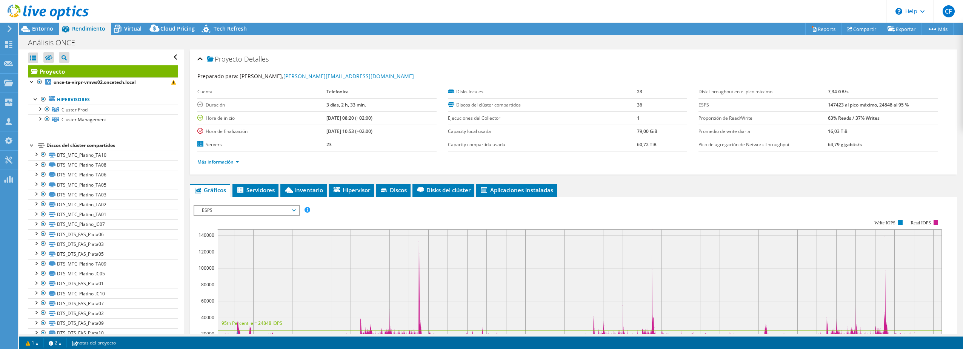
click at [190, 202] on section "ESPS Disk Throughput Tamaño de E/S Latencia Profundidad de la cola Porcentaje d…" at bounding box center [573, 349] width 767 height 305
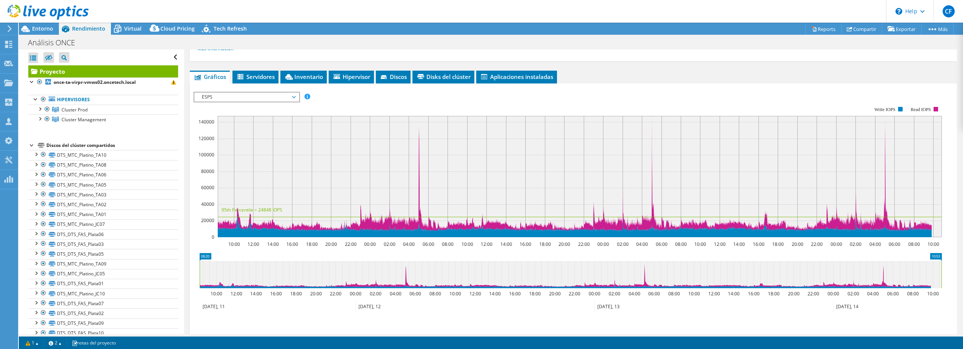
scroll to position [151, 0]
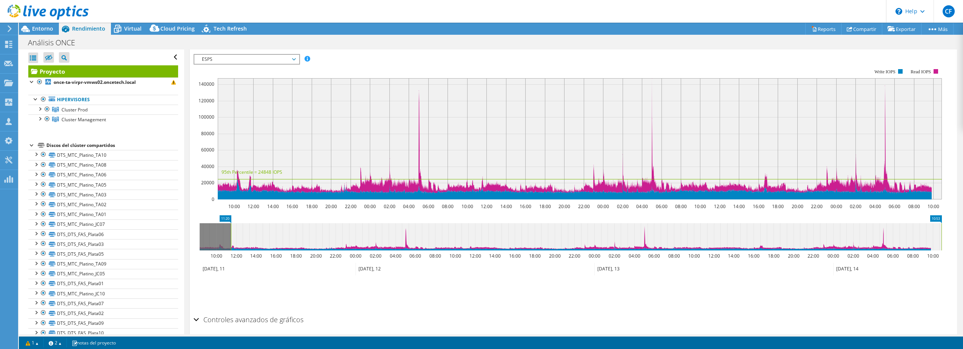
drag, startPoint x: 198, startPoint y: 232, endPoint x: 230, endPoint y: 233, distance: 31.3
click at [230, 233] on rect at bounding box center [230, 236] width 3 height 27
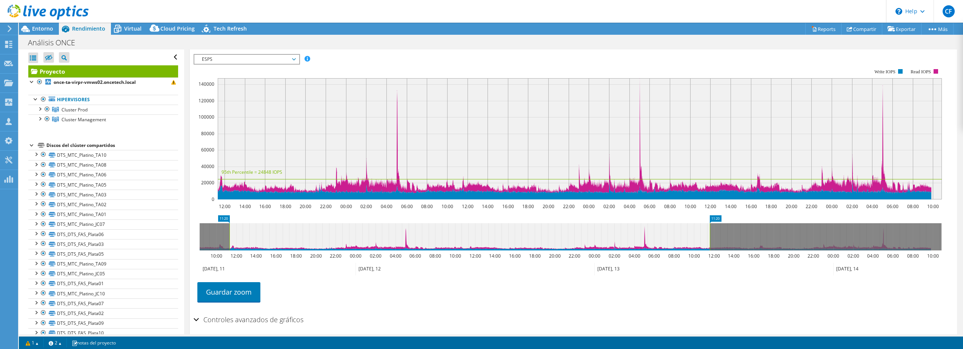
drag, startPoint x: 941, startPoint y: 231, endPoint x: 709, endPoint y: 236, distance: 231.7
click at [709, 236] on rect at bounding box center [709, 236] width 3 height 27
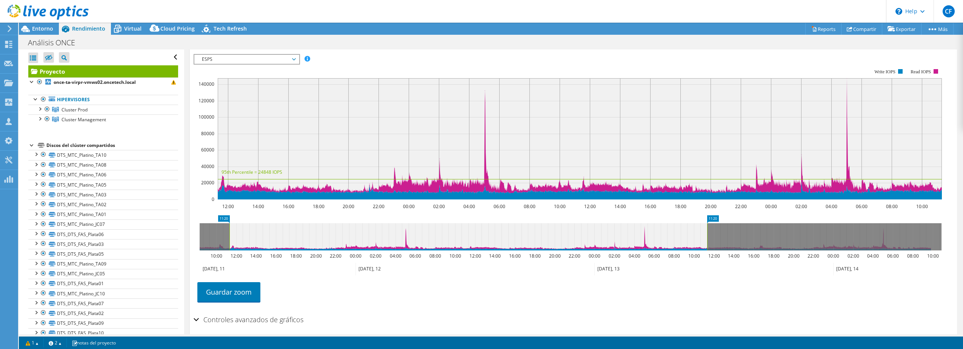
click at [595, 302] on div "Guardar zoom" at bounding box center [573, 291] width 759 height 32
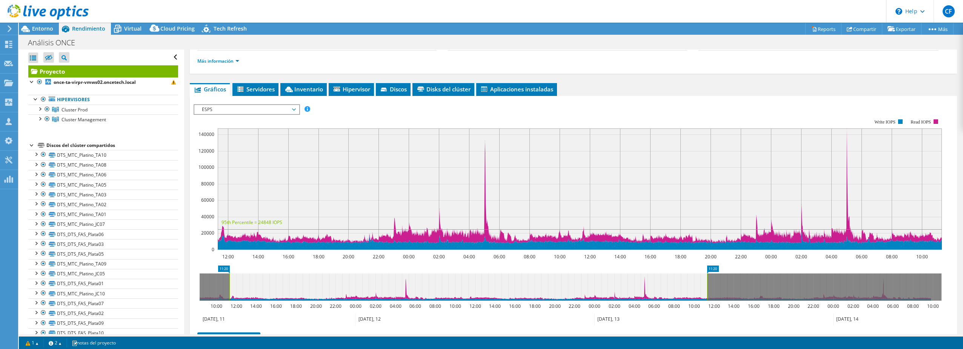
scroll to position [113, 0]
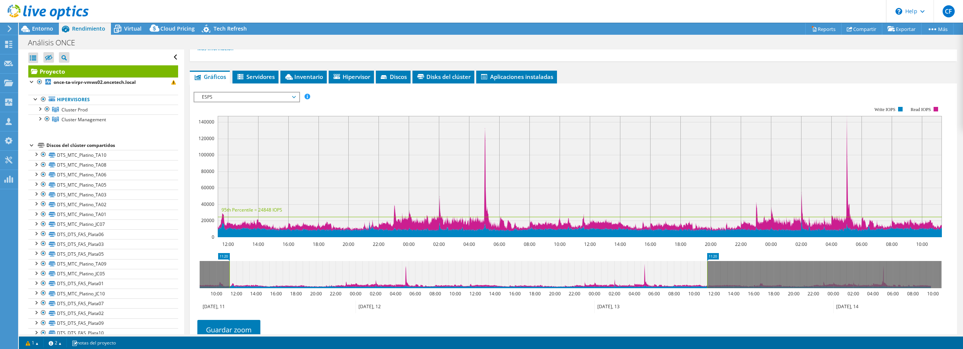
click at [732, 314] on div "Guardar zoom" at bounding box center [573, 329] width 759 height 32
click at [273, 8] on header "CF Asociado de canal [PERSON_NAME] [PERSON_NAME][EMAIL_ADDRESS][PERSON_NAME][DO…" at bounding box center [481, 11] width 963 height 23
click at [676, 317] on div "Guardar zoom" at bounding box center [573, 329] width 759 height 32
